Goal: Task Accomplishment & Management: Use online tool/utility

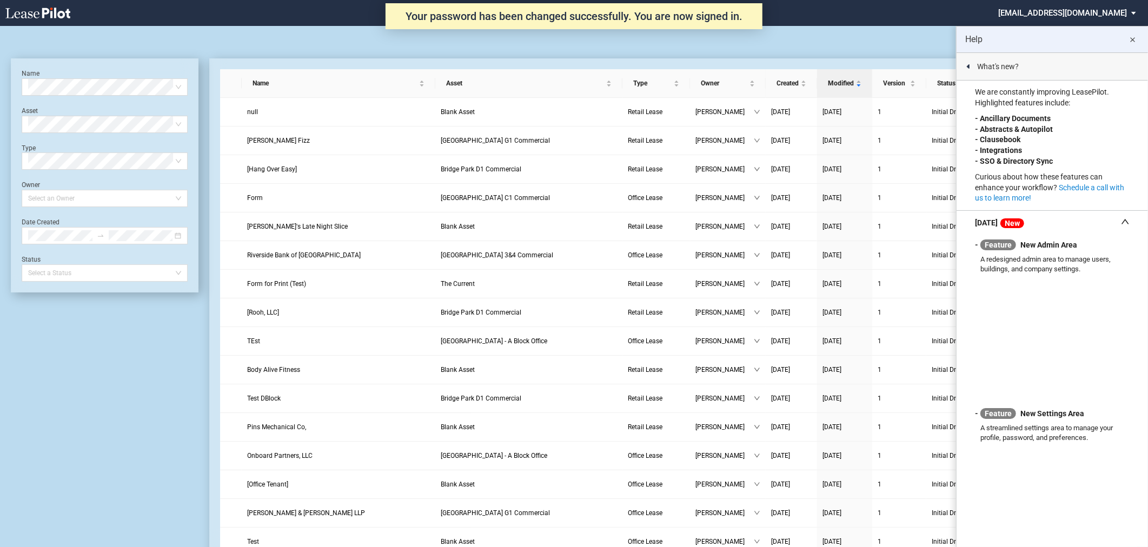
click at [1138, 38] on md-icon "close" at bounding box center [1133, 40] width 13 height 13
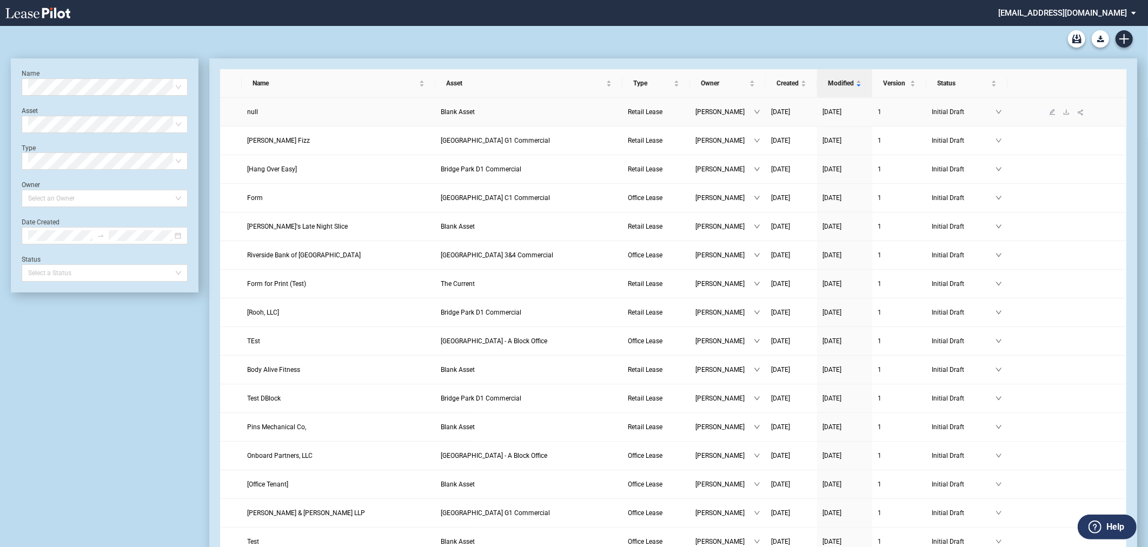
click at [472, 115] on span "Blank Asset" at bounding box center [458, 112] width 34 height 8
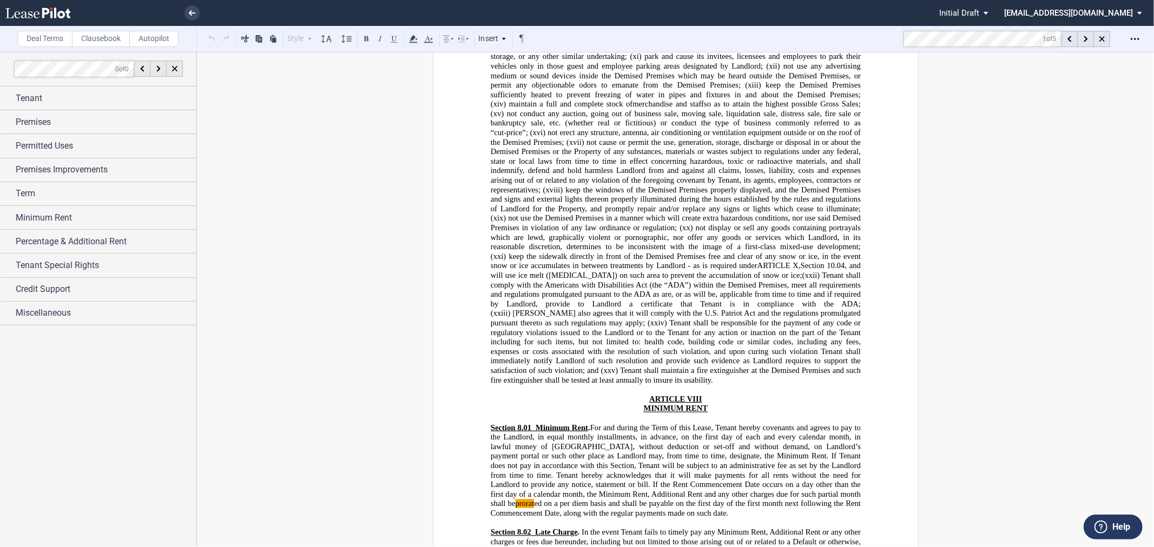
scroll to position [4838, 0]
